Goal: Task Accomplishment & Management: Manage account settings

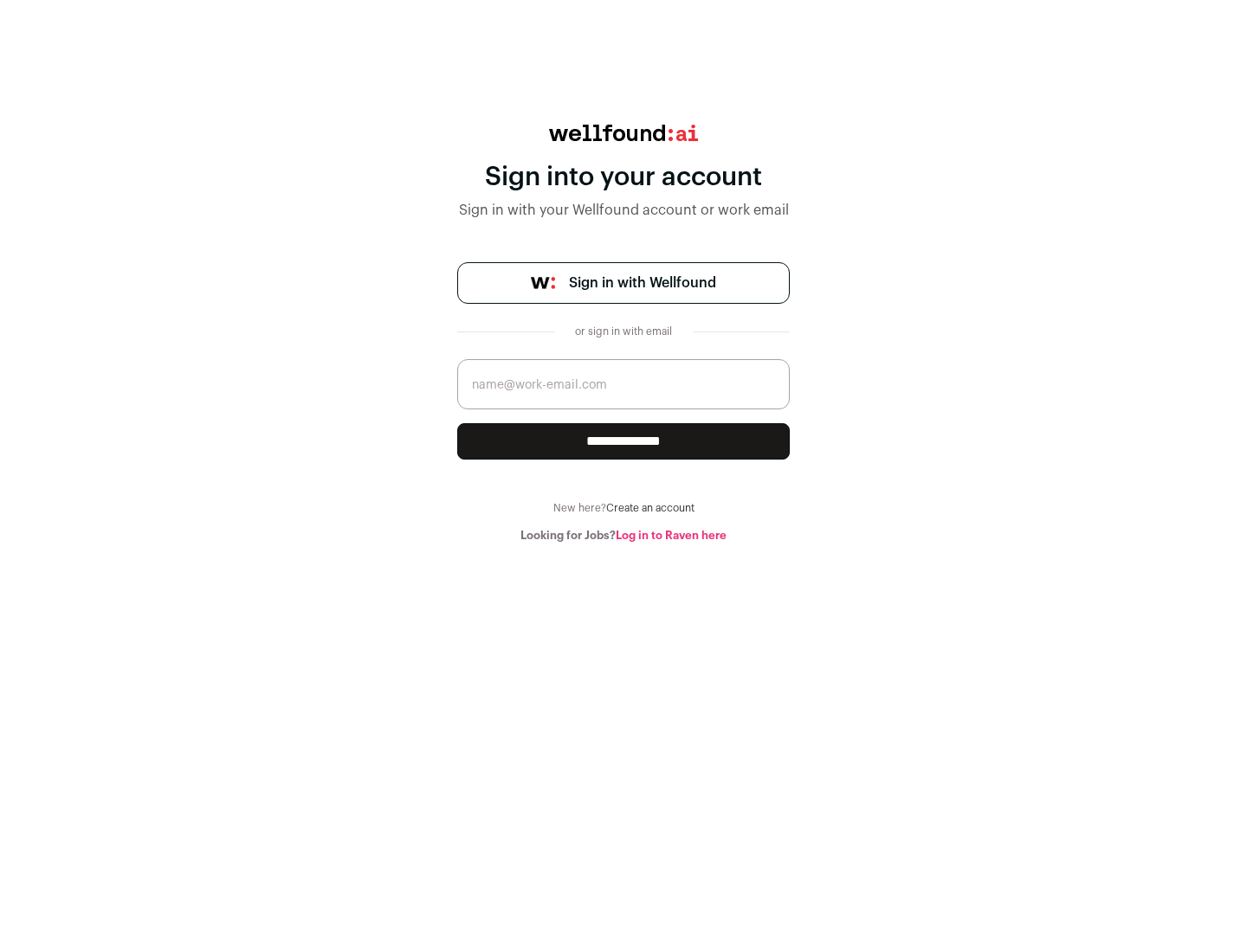
click at [642, 283] on span "Sign in with Wellfound" at bounding box center [643, 283] width 147 height 21
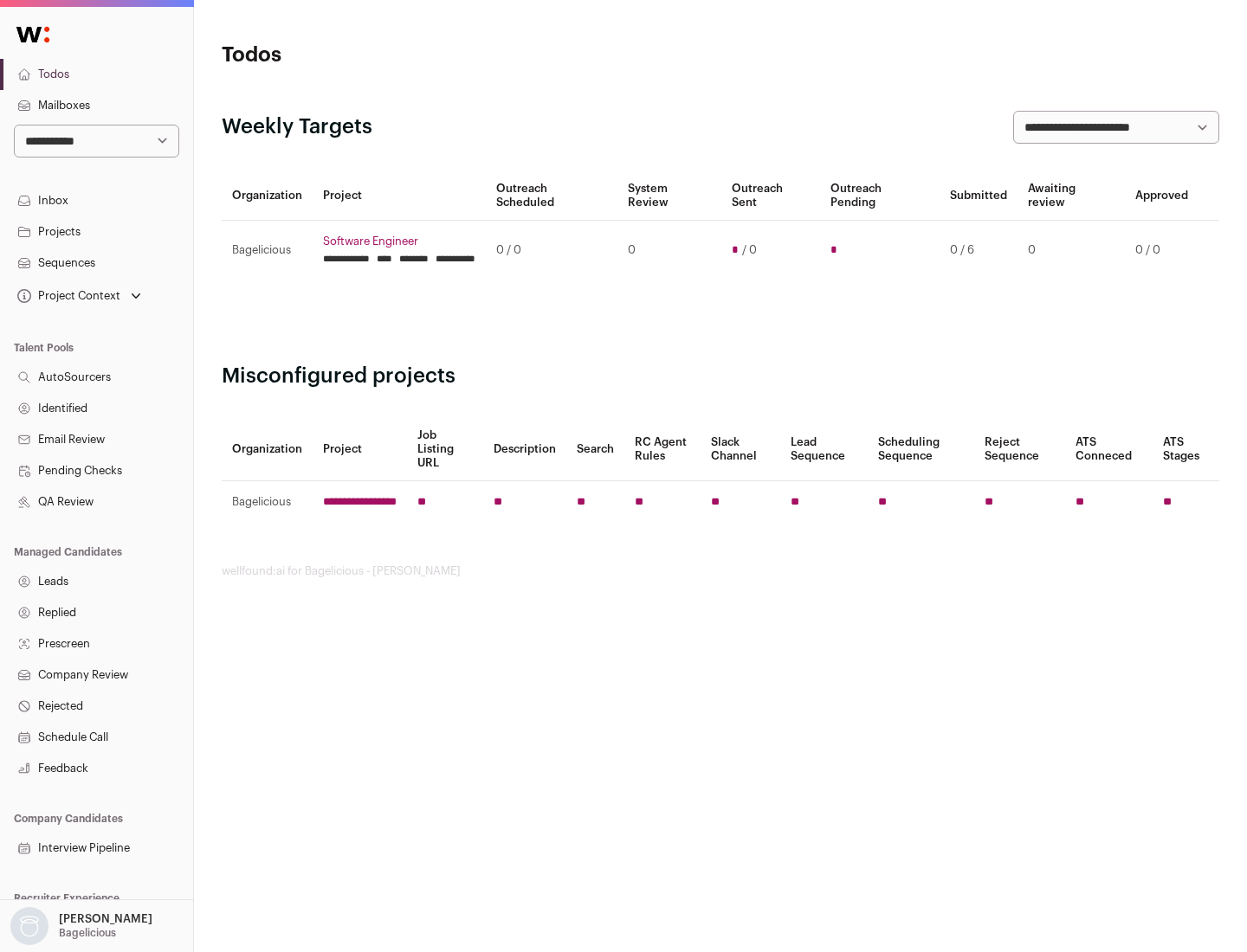
click at [96, 231] on link "Projects" at bounding box center [96, 232] width 193 height 31
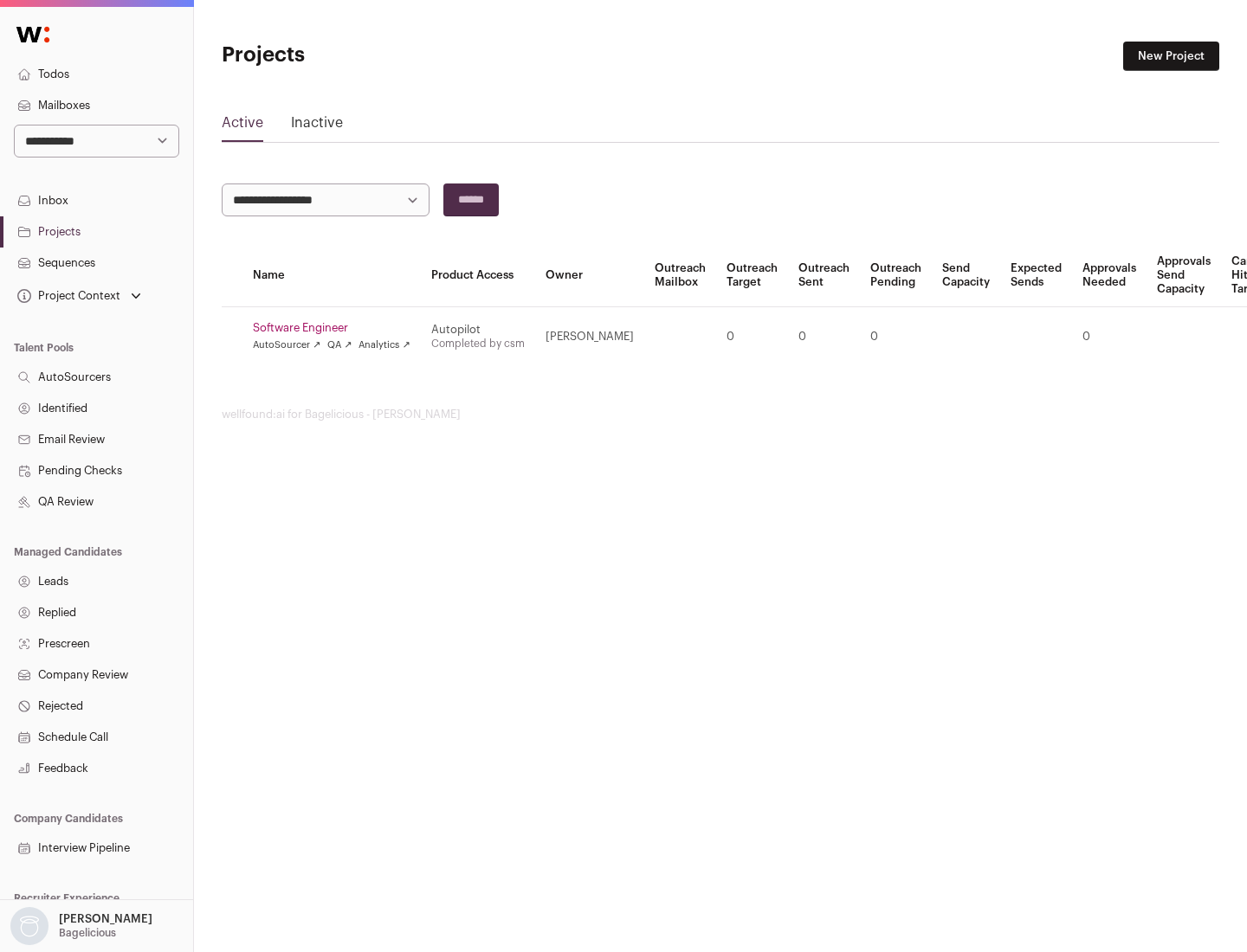
click at [336, 328] on link "Software Engineer" at bounding box center [332, 328] width 158 height 14
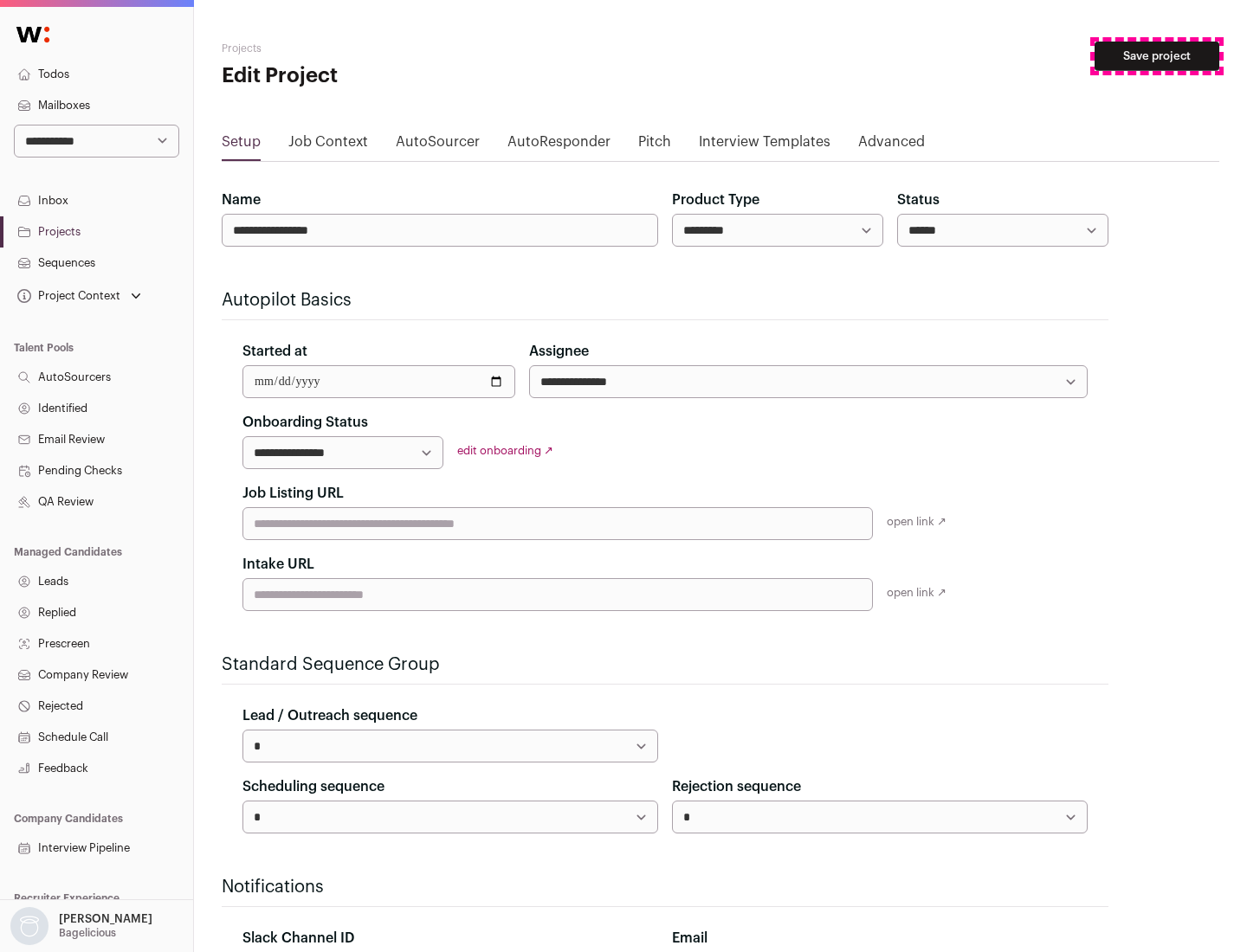
click at [1157, 56] on button "Save project" at bounding box center [1157, 56] width 125 height 29
